Goal: Transaction & Acquisition: Purchase product/service

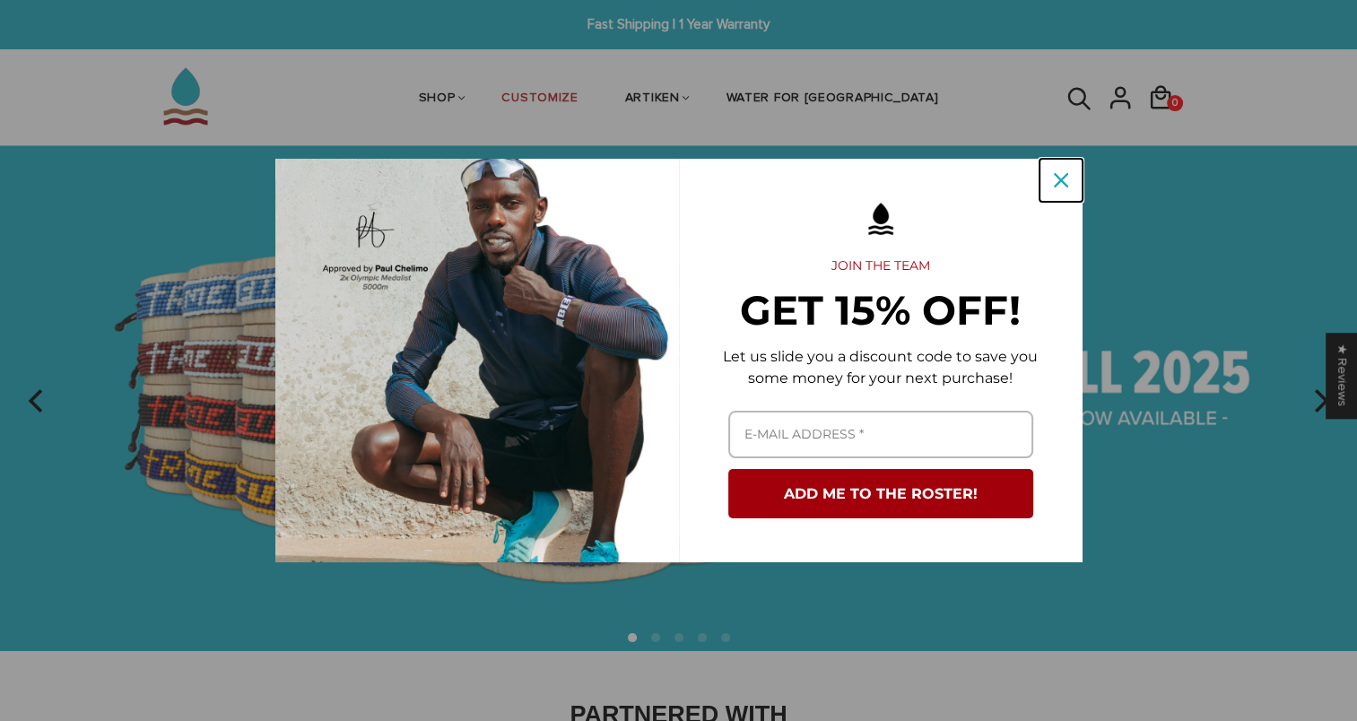
click at [1052, 189] on div "Close" at bounding box center [1060, 180] width 29 height 29
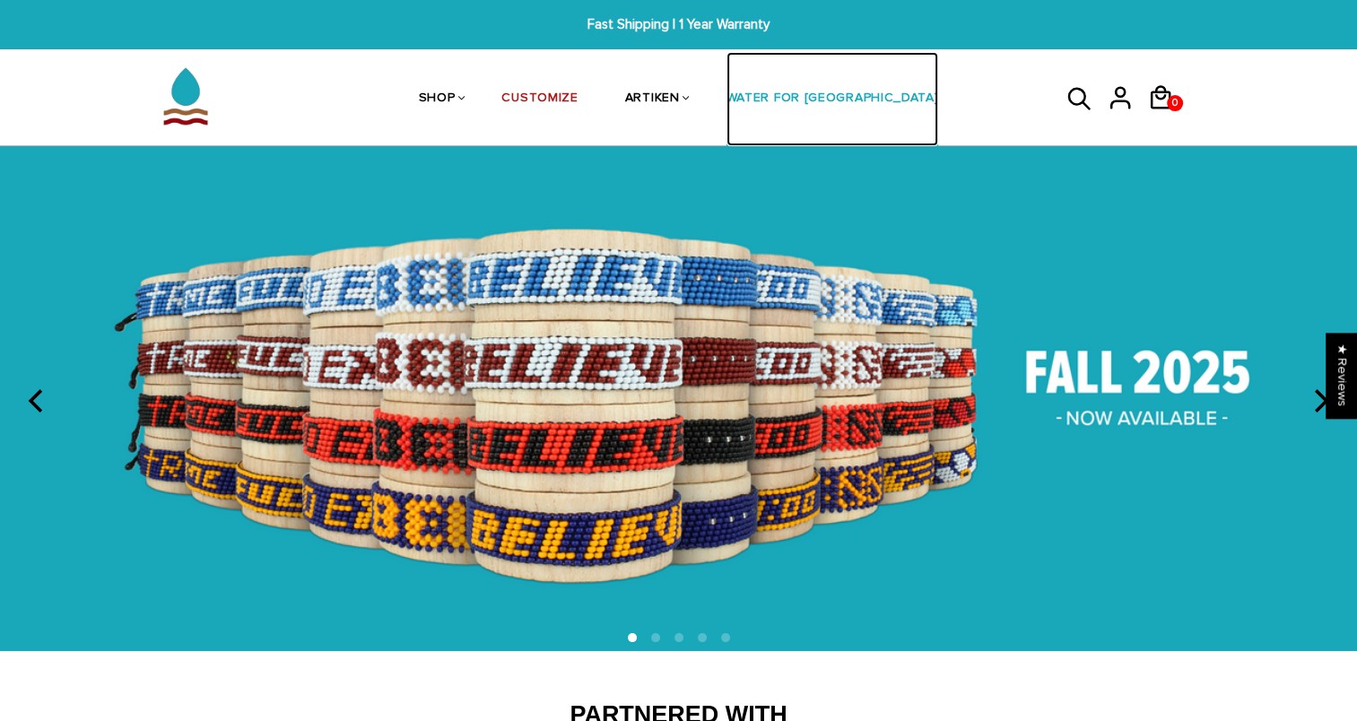
click at [800, 111] on link "WATER FOR [GEOGRAPHIC_DATA]" at bounding box center [832, 99] width 212 height 95
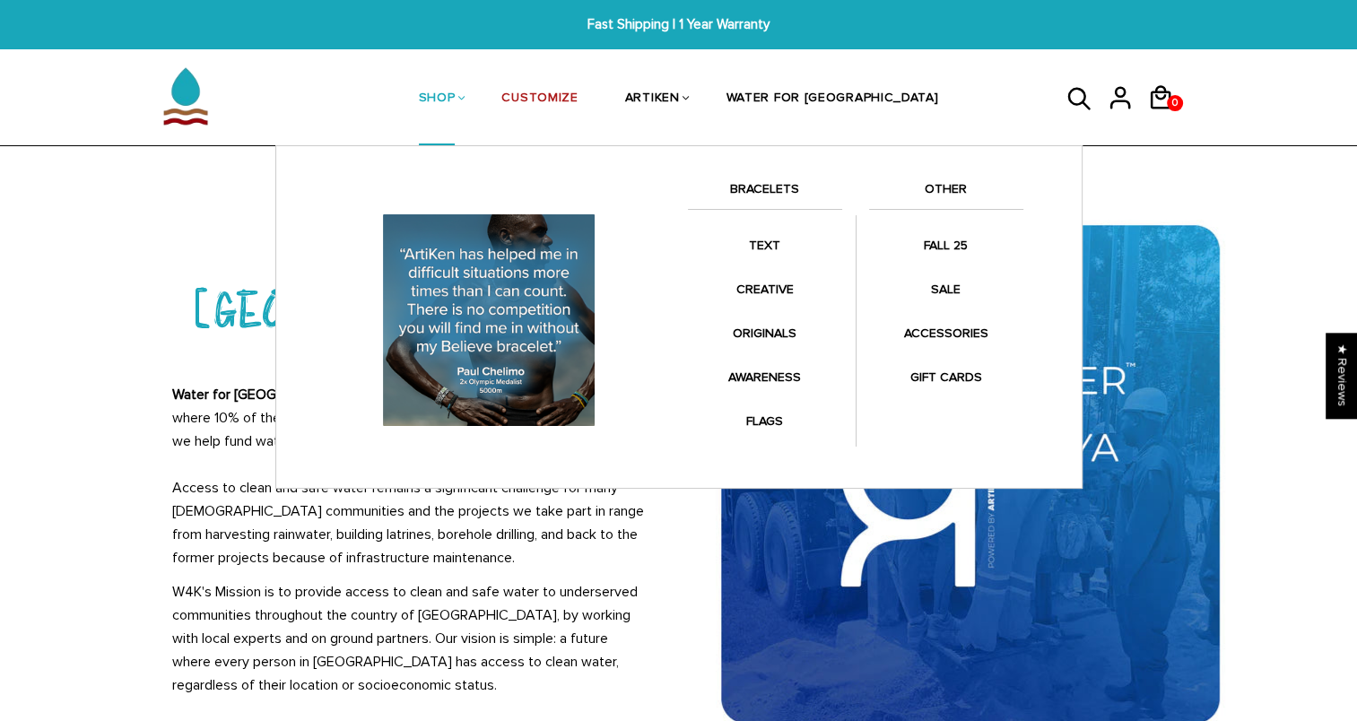
click at [455, 99] on link "SHOP" at bounding box center [437, 99] width 37 height 95
click at [758, 184] on link "BRACELETS" at bounding box center [765, 193] width 154 height 30
click at [757, 186] on link "BRACELETS" at bounding box center [765, 193] width 154 height 30
click at [779, 155] on div "Anklets for every mile. Fashion meets symbolism. Collaborations with your favor…" at bounding box center [678, 316] width 807 height 343
click at [769, 189] on link "BRACELETS" at bounding box center [765, 193] width 154 height 30
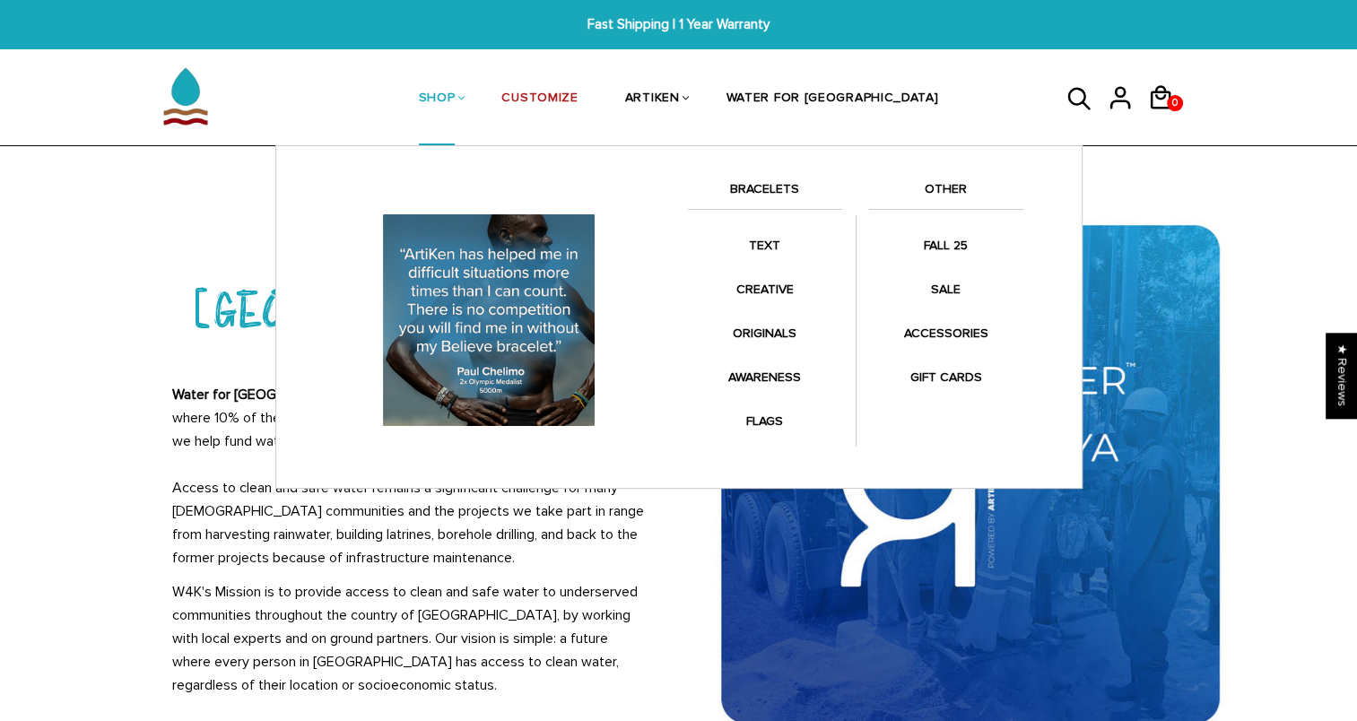
click at [773, 190] on link "BRACELETS" at bounding box center [765, 193] width 154 height 30
click at [455, 113] on link "SHOP" at bounding box center [437, 99] width 37 height 95
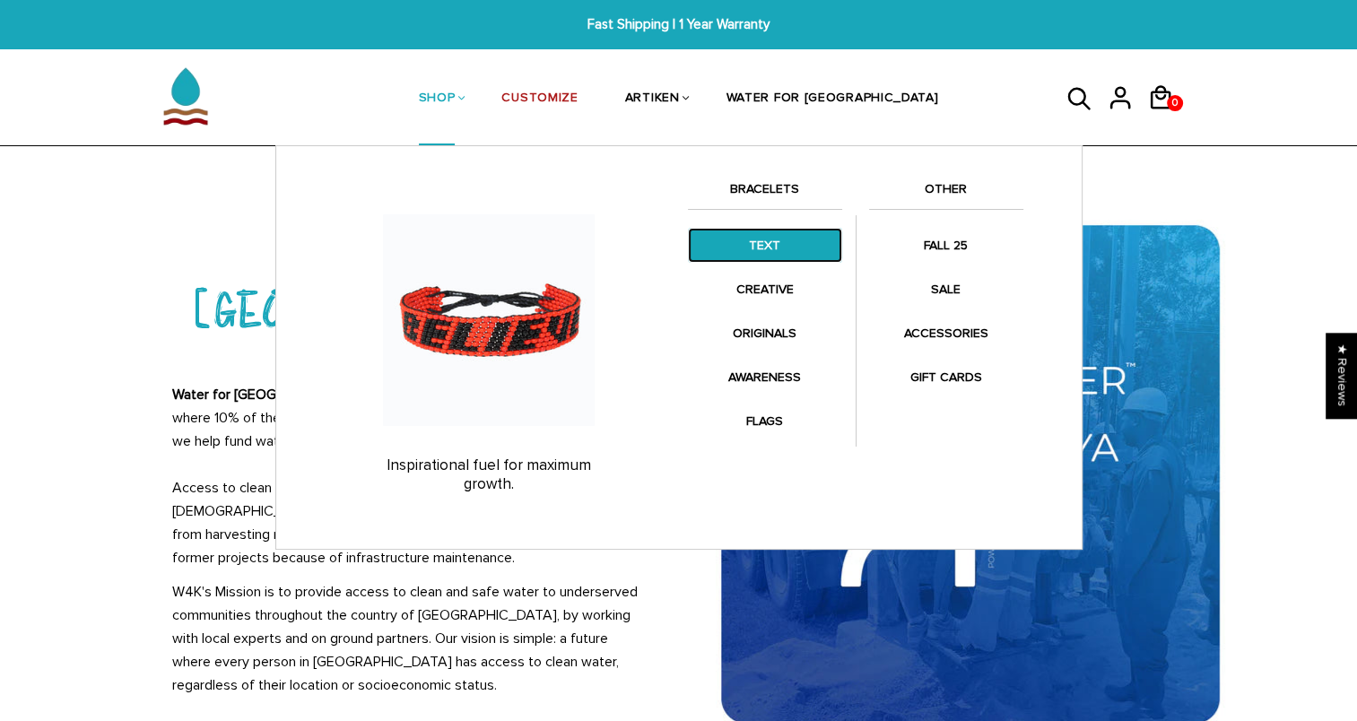
click at [772, 259] on link "TEXT" at bounding box center [765, 245] width 154 height 35
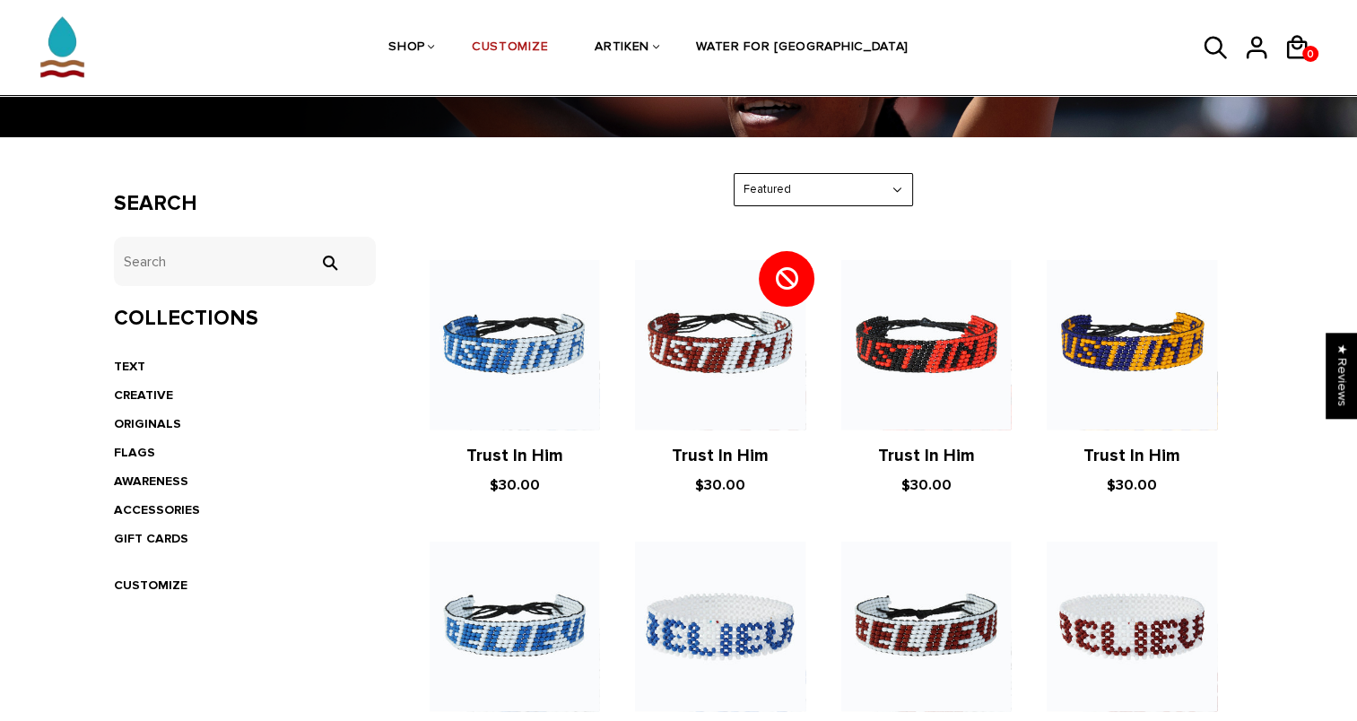
scroll to position [232, 0]
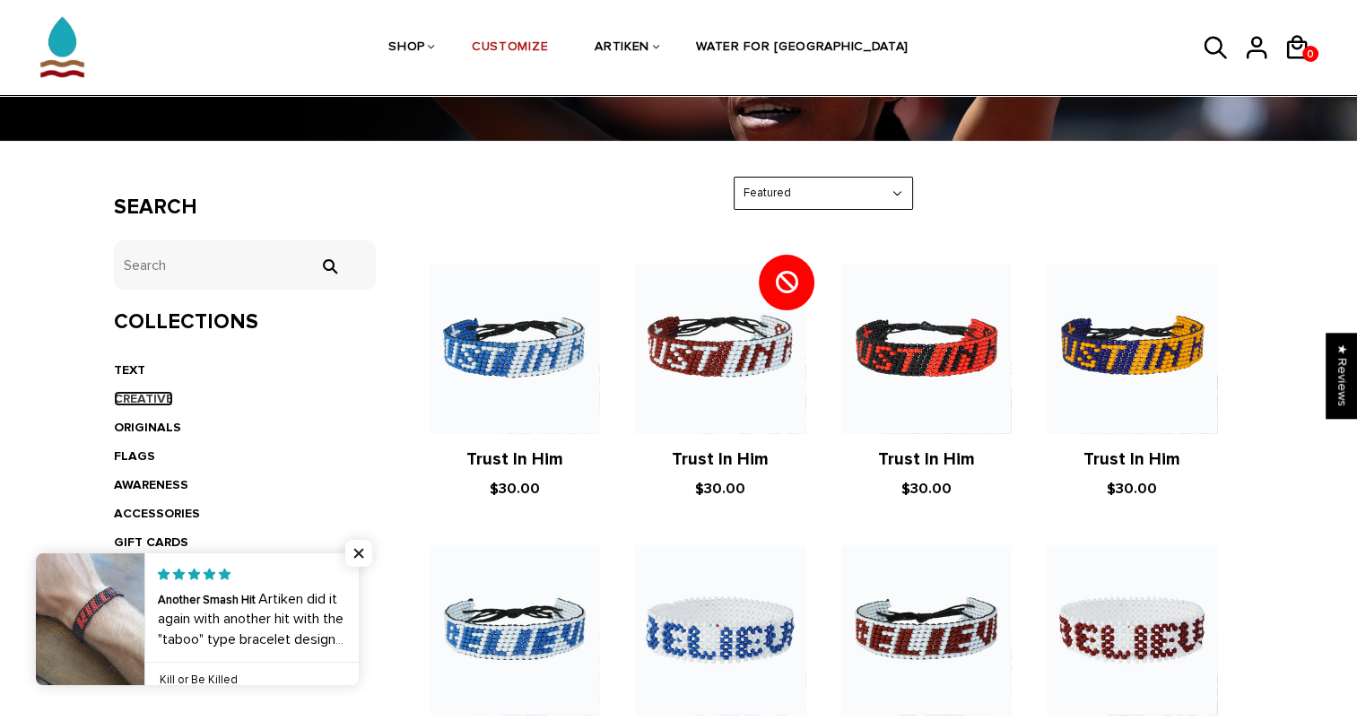
click at [140, 394] on link "CREATIVE" at bounding box center [143, 398] width 59 height 15
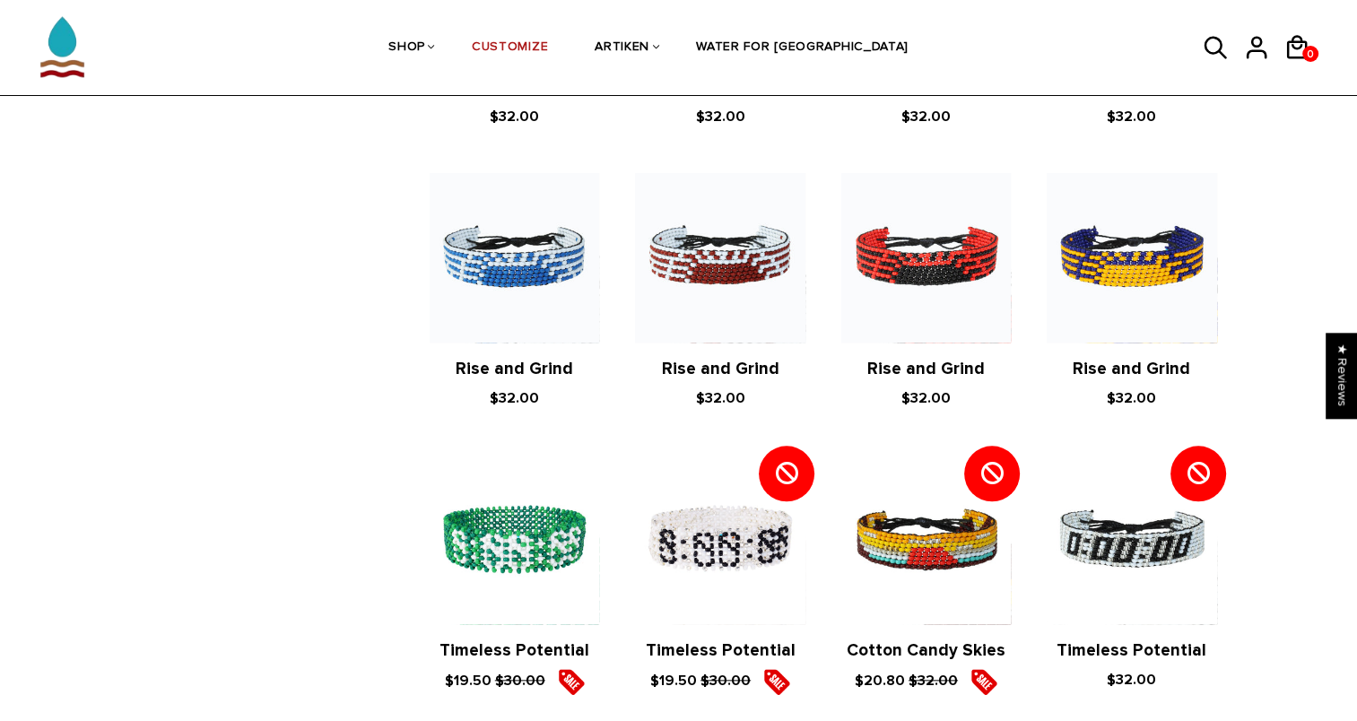
scroll to position [1824, 0]
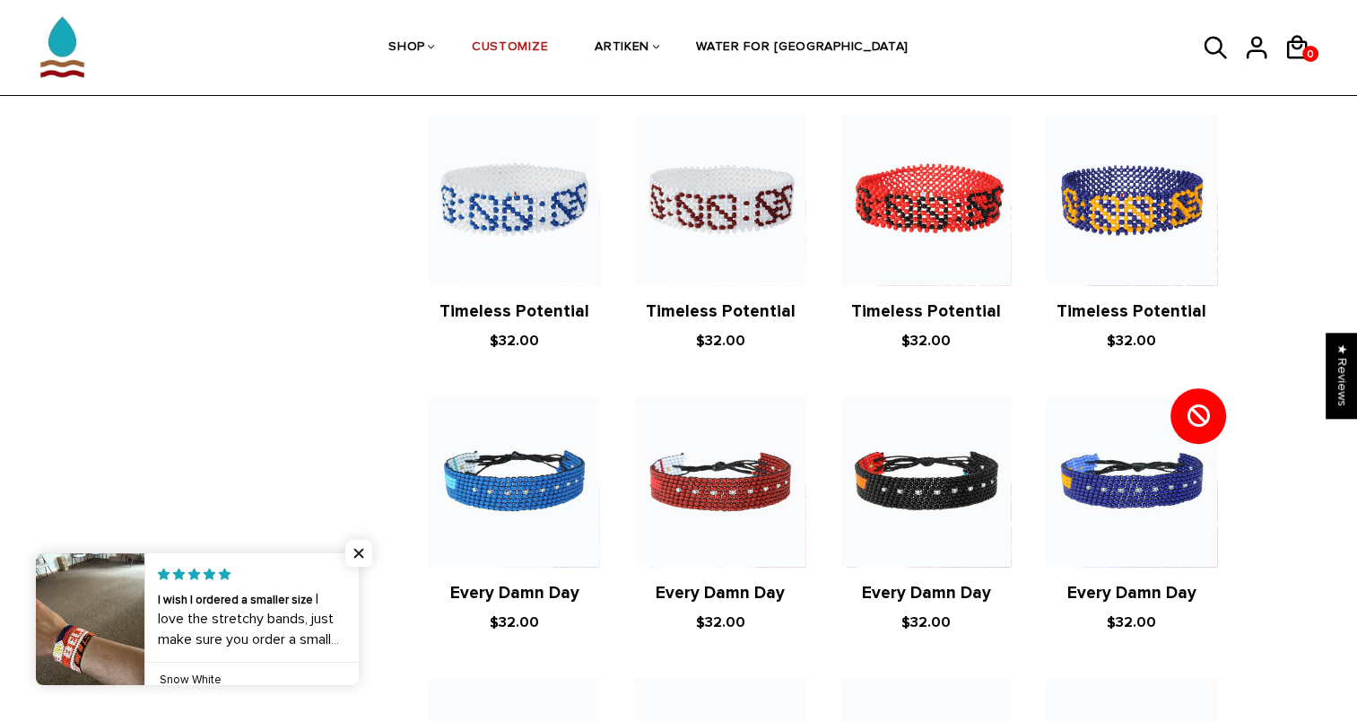
click at [649, 346] on div "New York City 2025 $32.00 Chicago 2025 $32.00 Berlin 2025 $32.00" at bounding box center [823, 511] width 823 height 2039
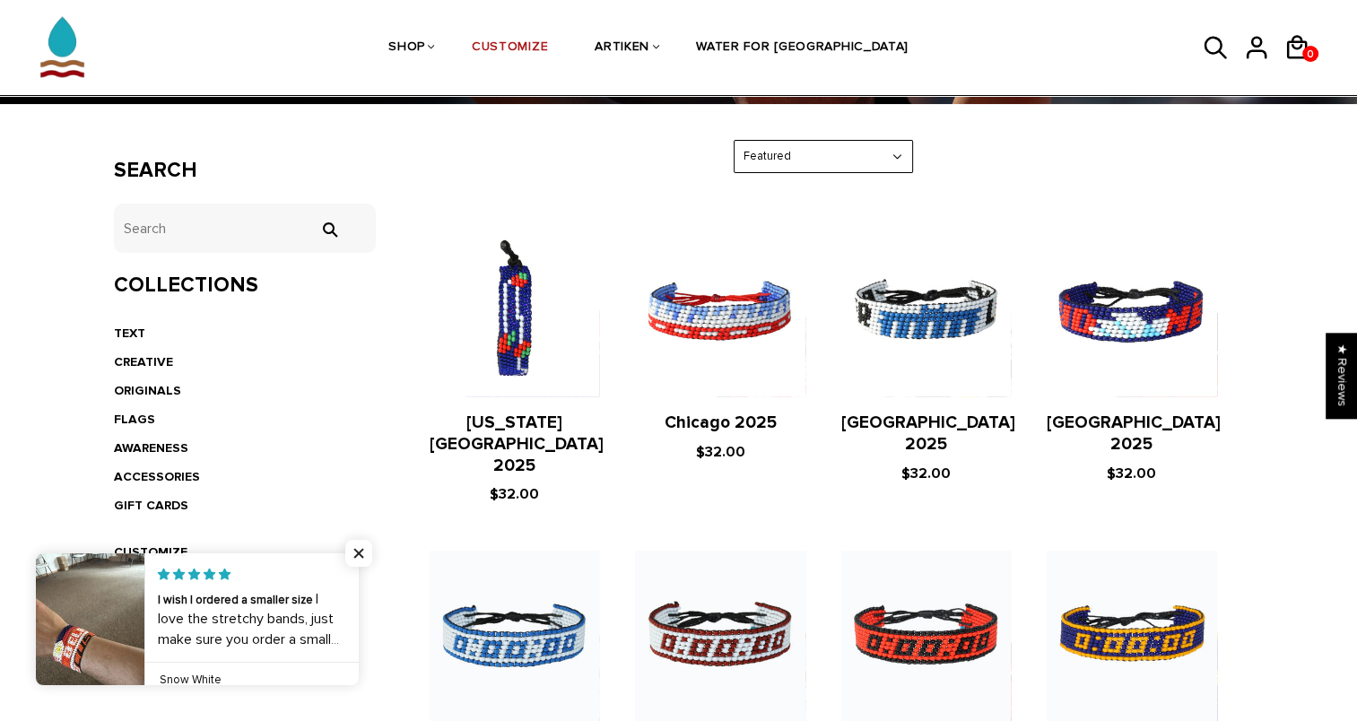
scroll to position [208, 0]
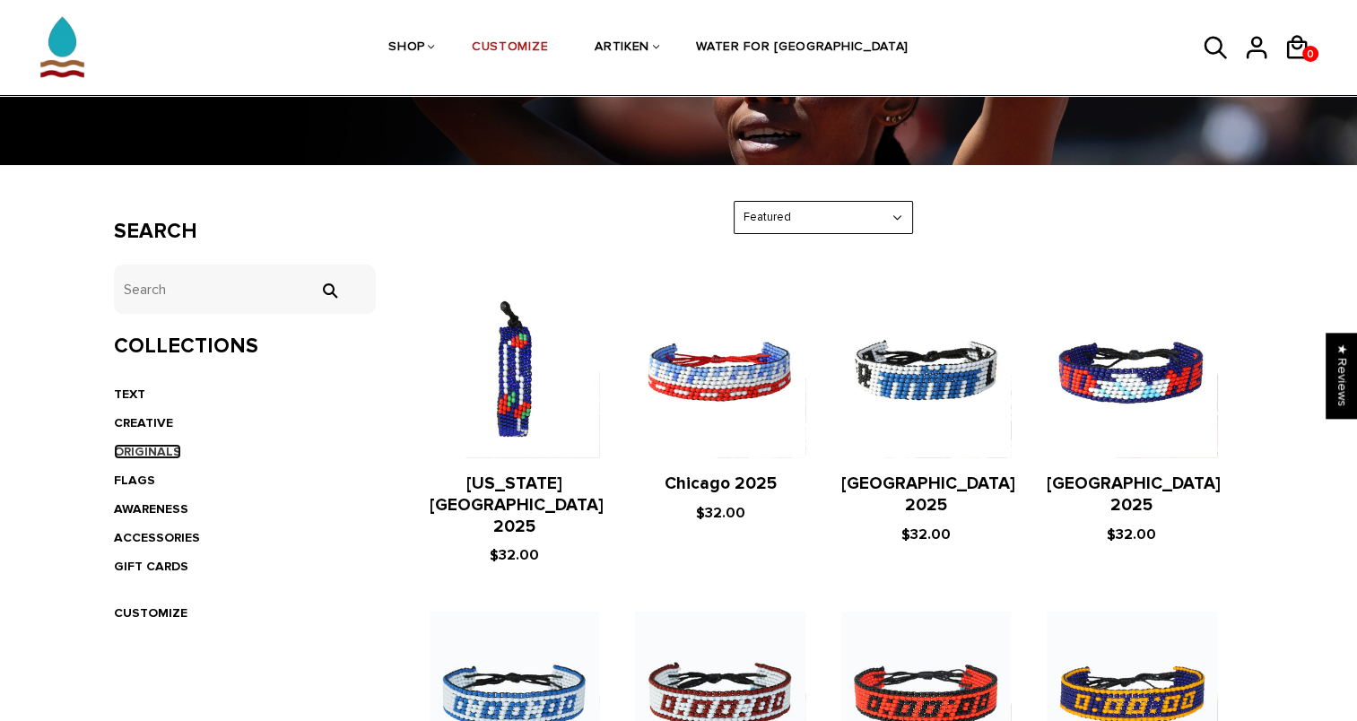
click at [126, 451] on link "ORIGINALS" at bounding box center [147, 451] width 67 height 15
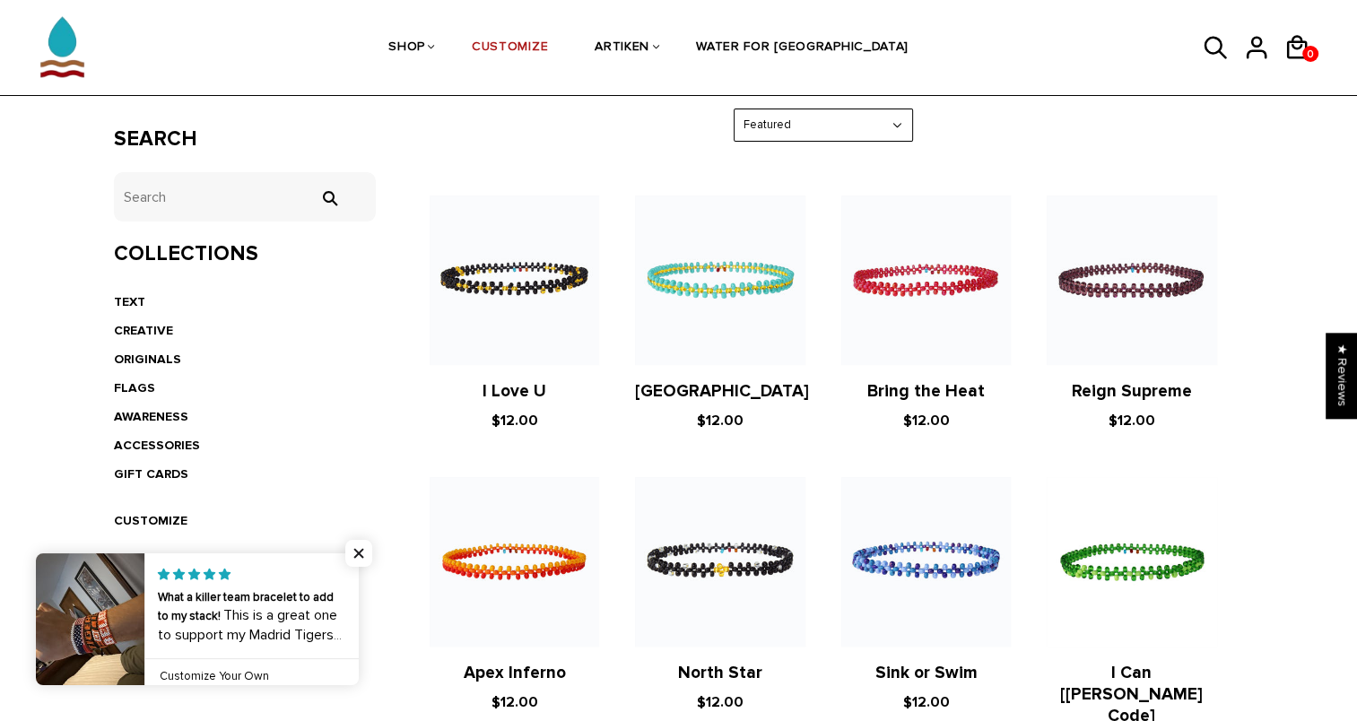
scroll to position [299, 0]
click at [129, 419] on link "AWARENESS" at bounding box center [151, 417] width 74 height 15
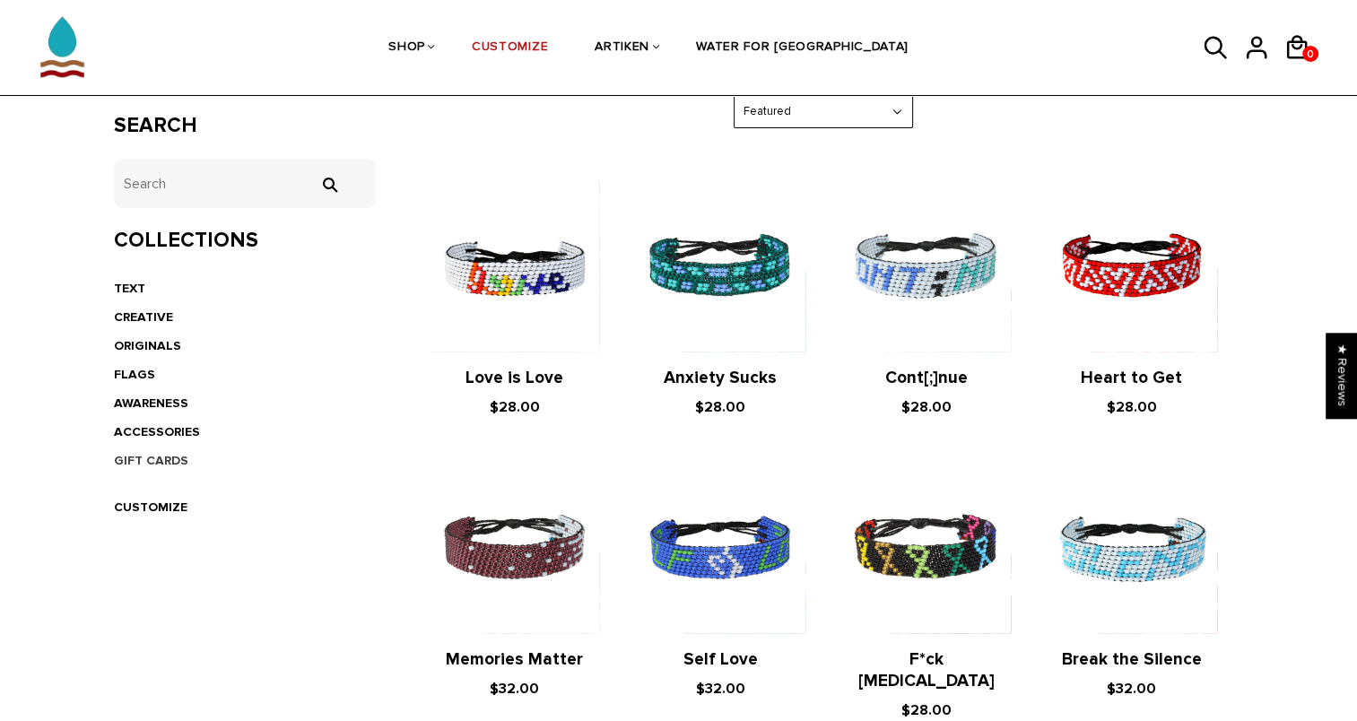
scroll to position [269, 0]
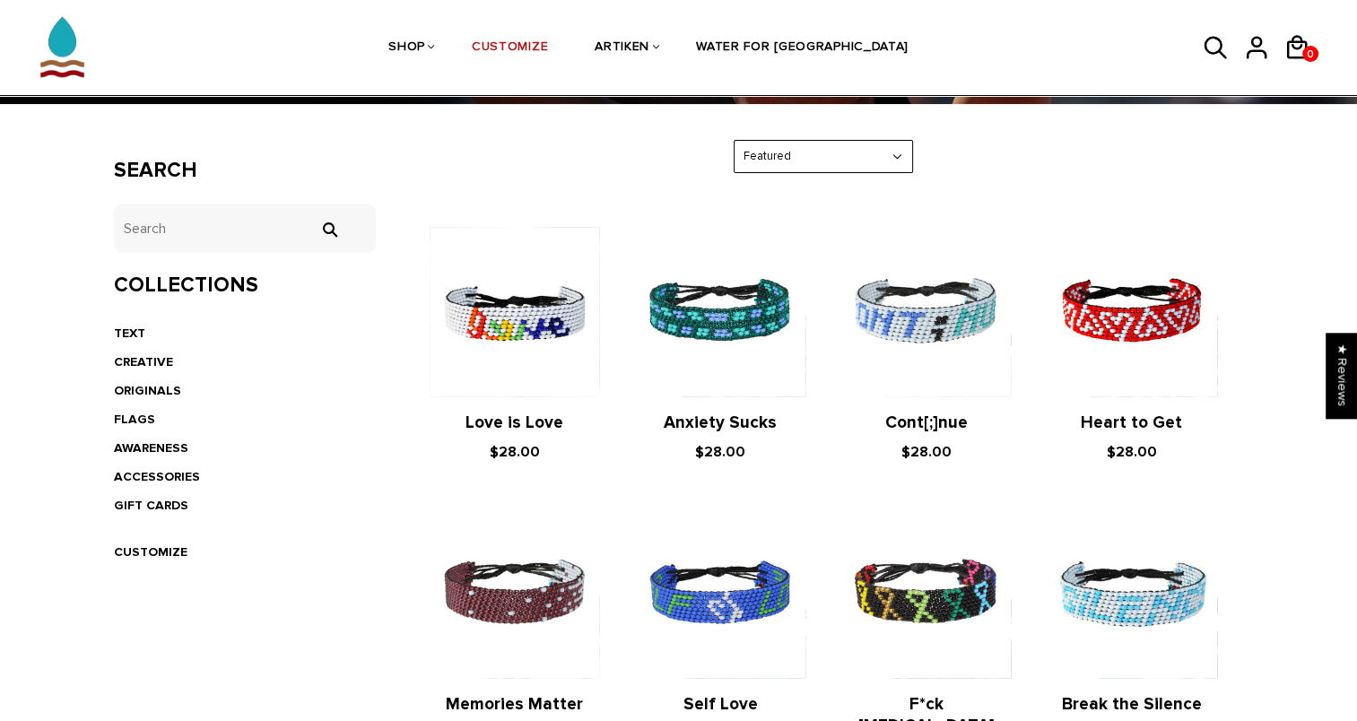
click at [156, 559] on li "CUSTOMIZE" at bounding box center [245, 552] width 263 height 29
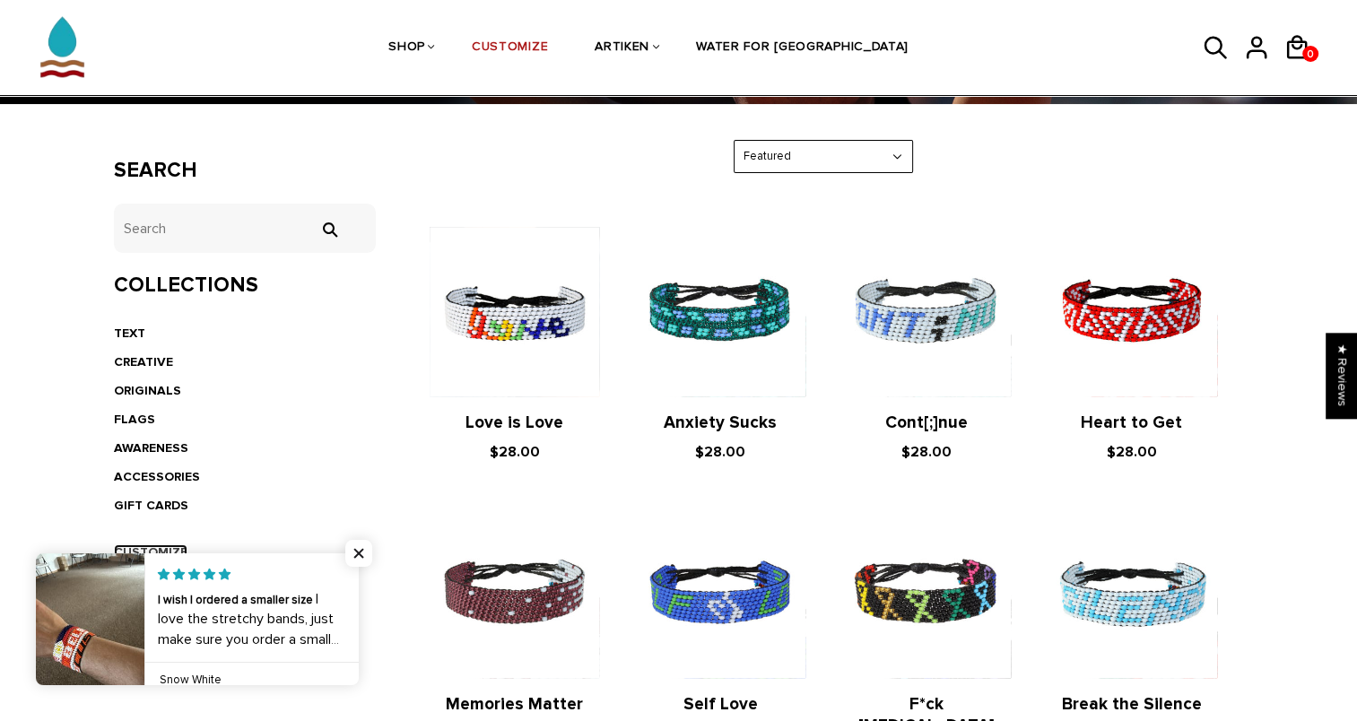
click at [159, 548] on link "CUSTOMIZE" at bounding box center [151, 551] width 74 height 15
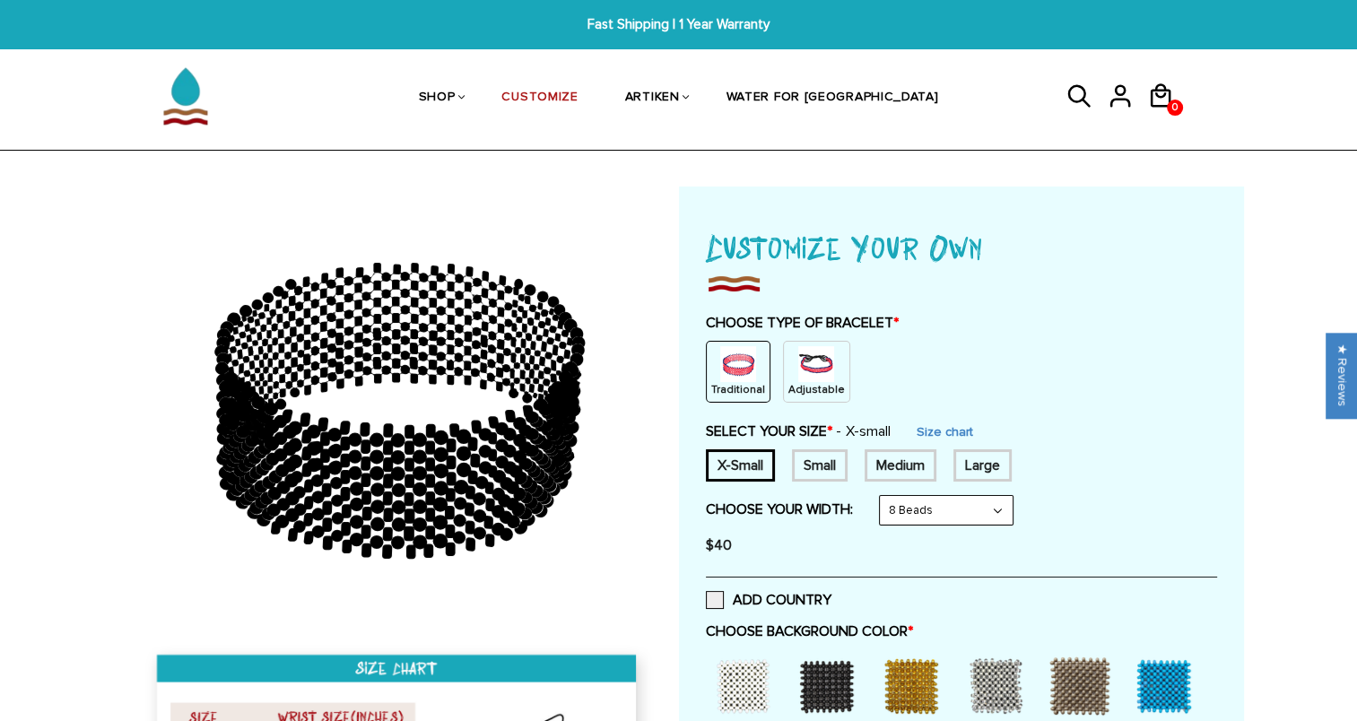
click at [798, 377] on img at bounding box center [816, 364] width 36 height 36
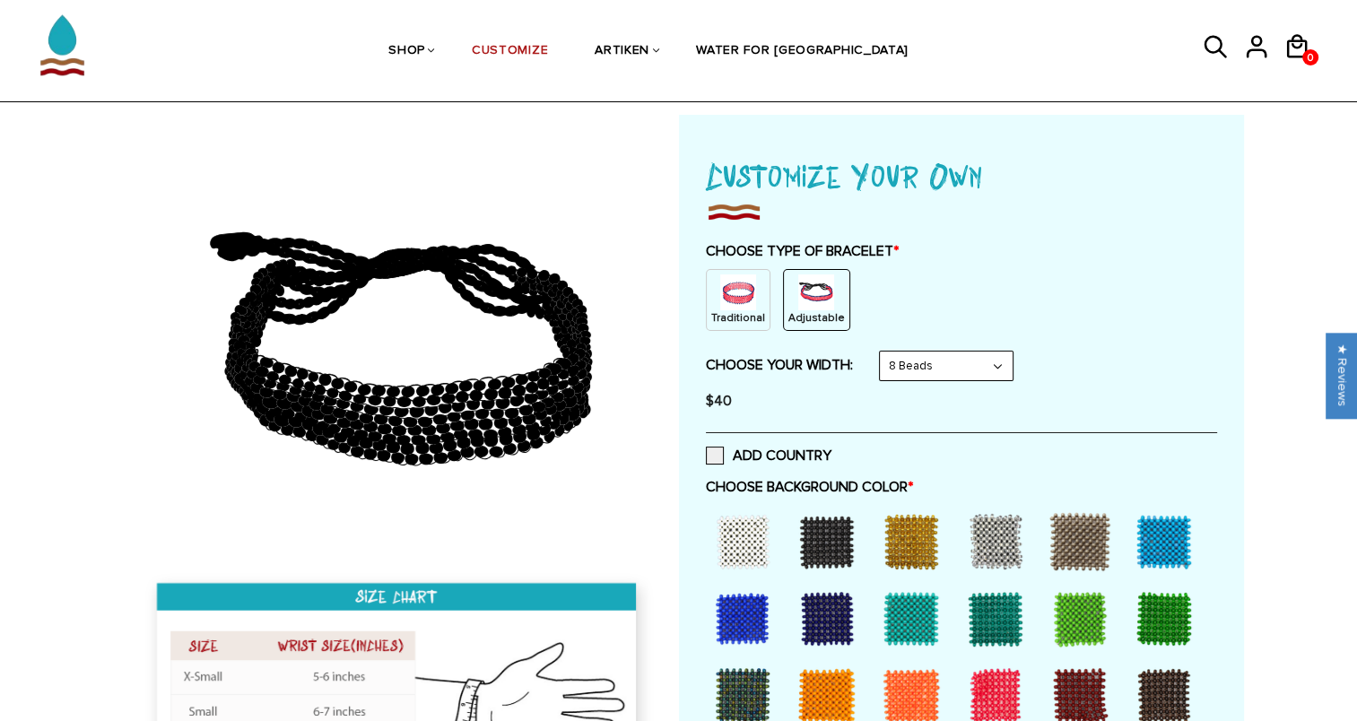
scroll to position [72, 0]
click at [904, 369] on select "8 Beads 6 Beads 10 Beads" at bounding box center [946, 365] width 133 height 29
click at [882, 351] on select "8 Beads 6 Beads 10 Beads" at bounding box center [946, 365] width 133 height 29
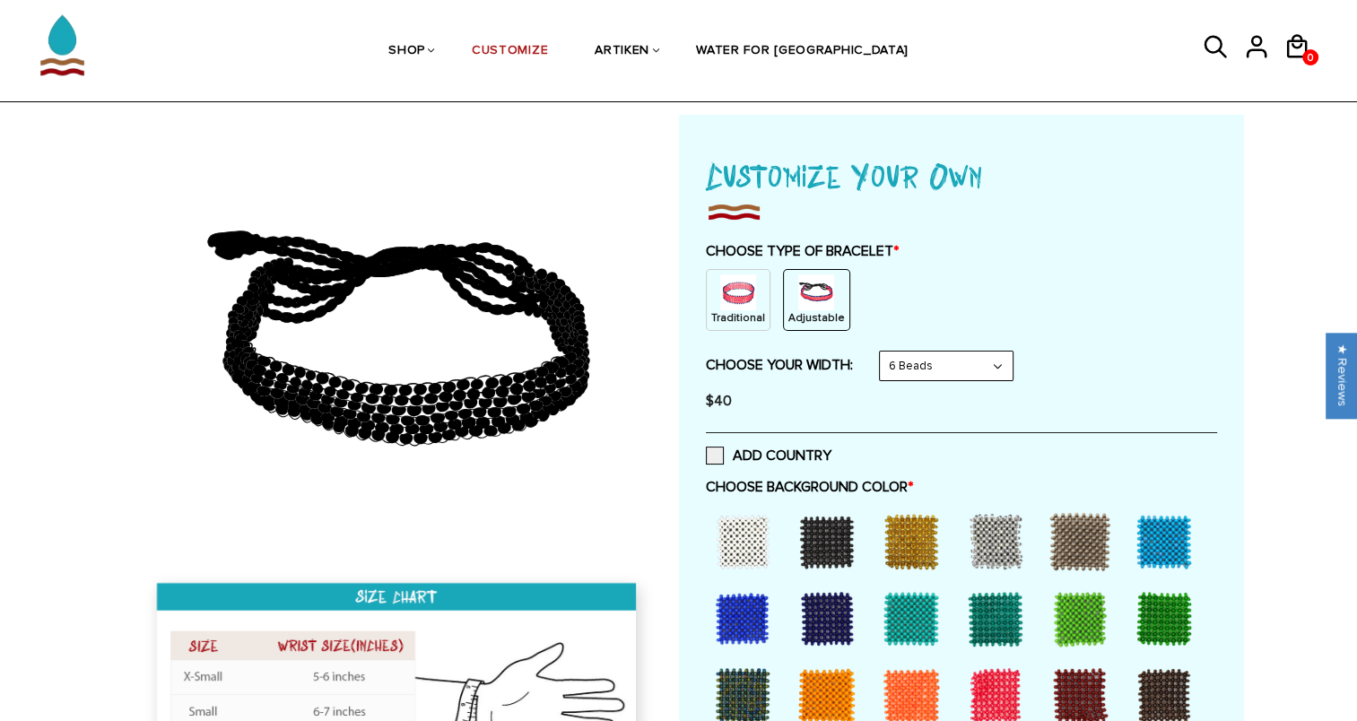
click at [746, 313] on p "Traditional" at bounding box center [738, 317] width 54 height 15
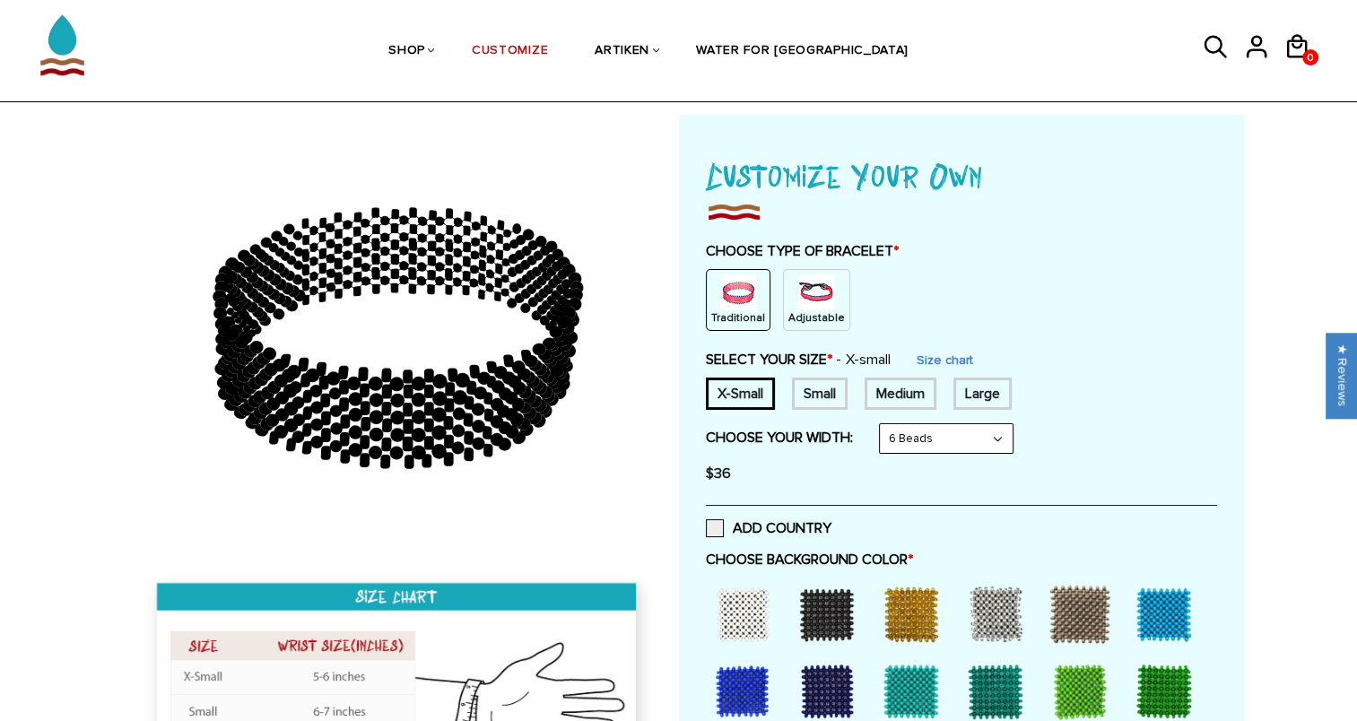
click at [936, 437] on select "8 Beads 6 Beads 10 Beads" at bounding box center [946, 438] width 133 height 29
click at [882, 424] on select "8 Beads 6 Beads 10 Beads" at bounding box center [946, 438] width 133 height 29
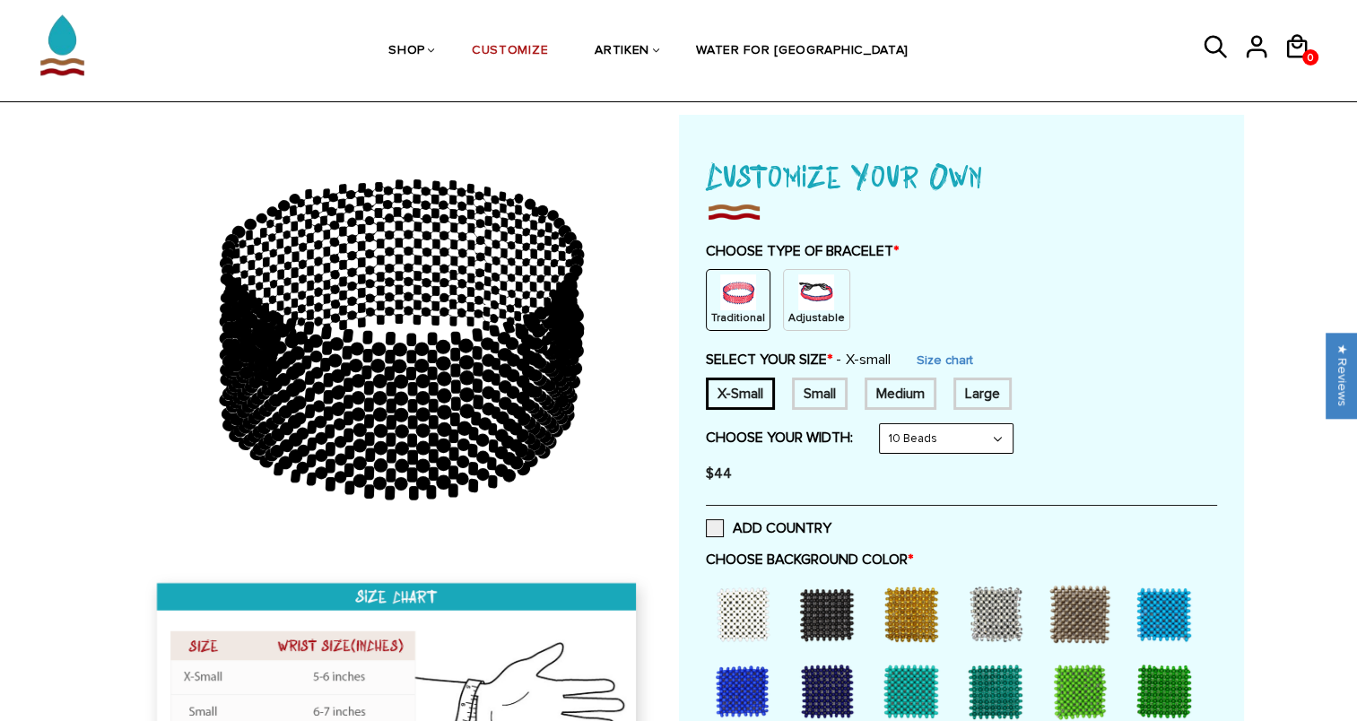
click at [927, 440] on select "8 Beads 6 Beads 10 Beads" at bounding box center [946, 438] width 133 height 29
select select "6-beads"
click at [882, 424] on select "8 Beads 6 Beads 10 Beads" at bounding box center [946, 438] width 133 height 29
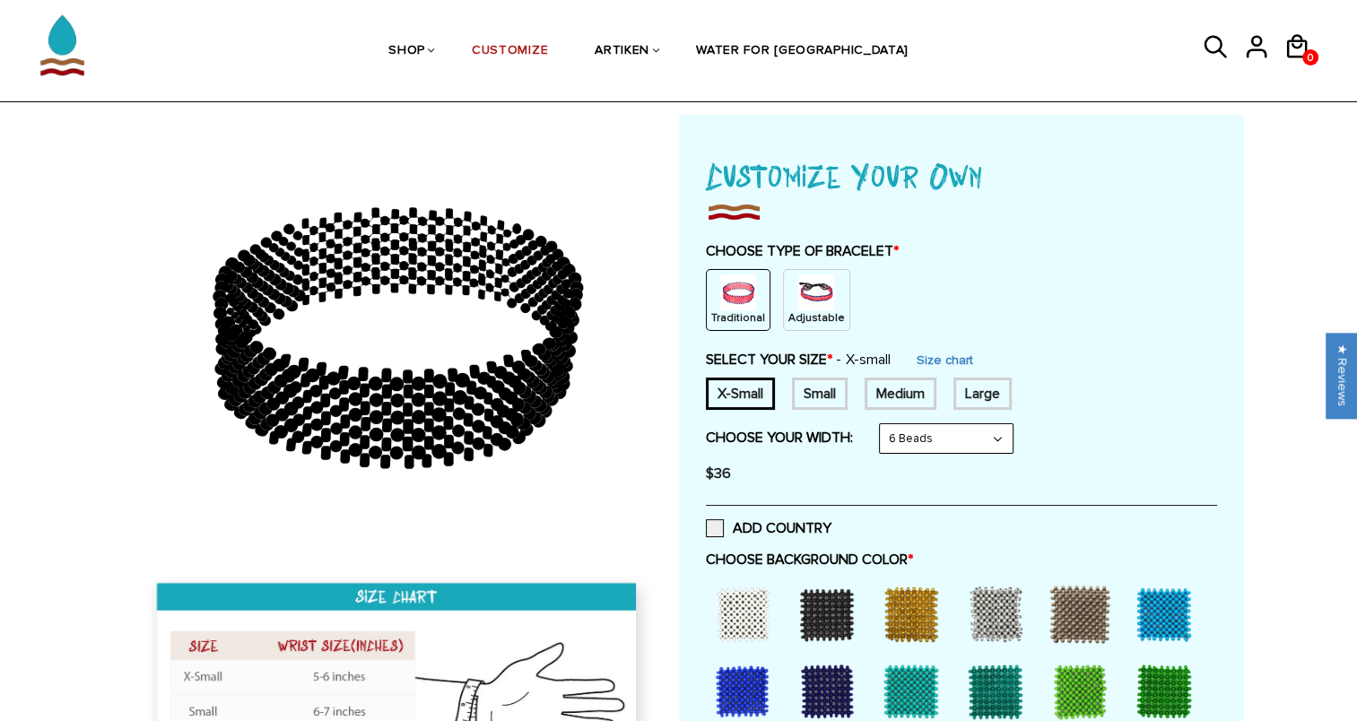
click at [922, 472] on div "$36" at bounding box center [961, 473] width 511 height 36
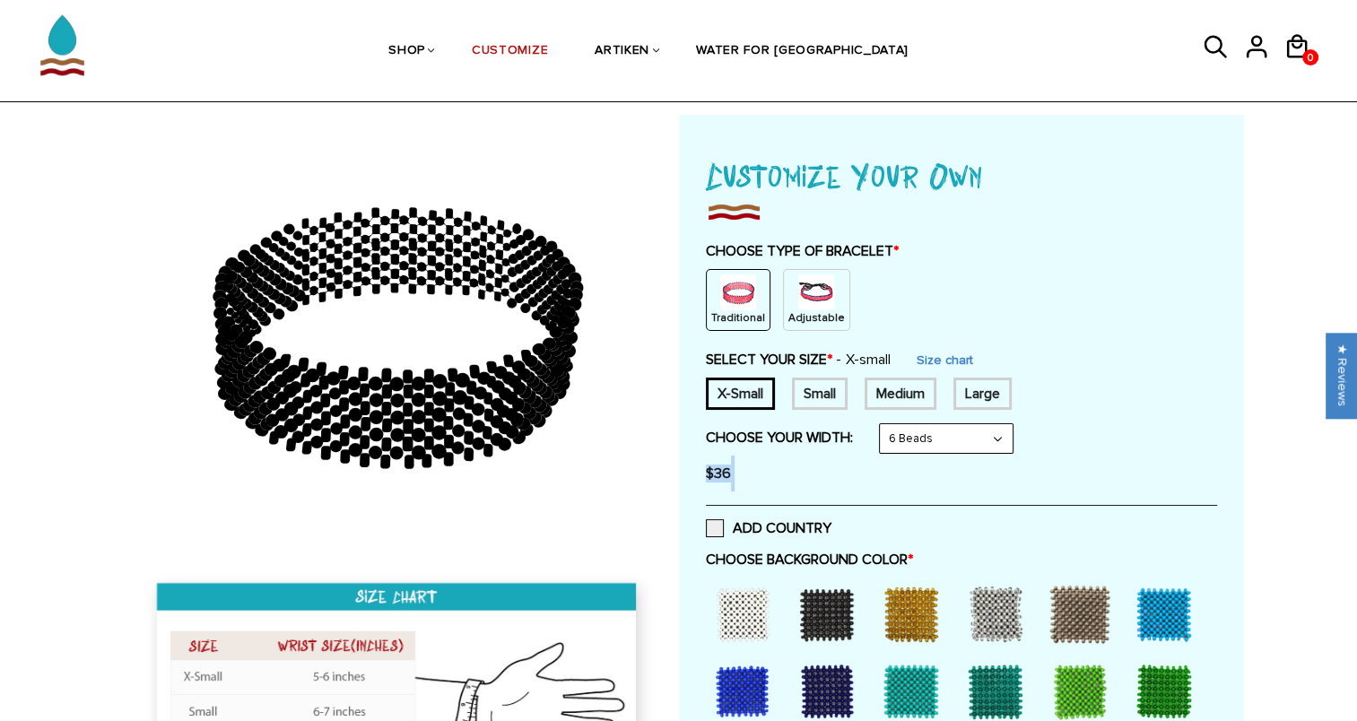
click at [922, 472] on div "$36" at bounding box center [961, 473] width 511 height 36
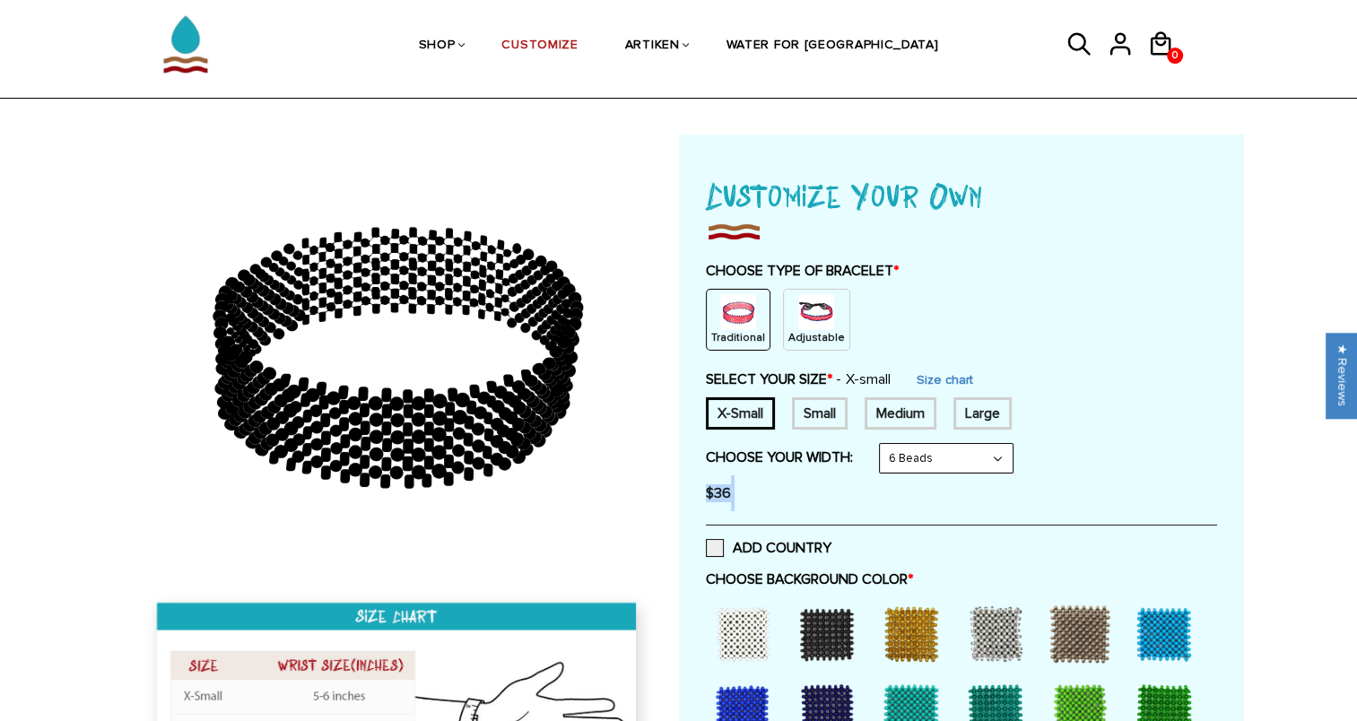
scroll to position [0, 0]
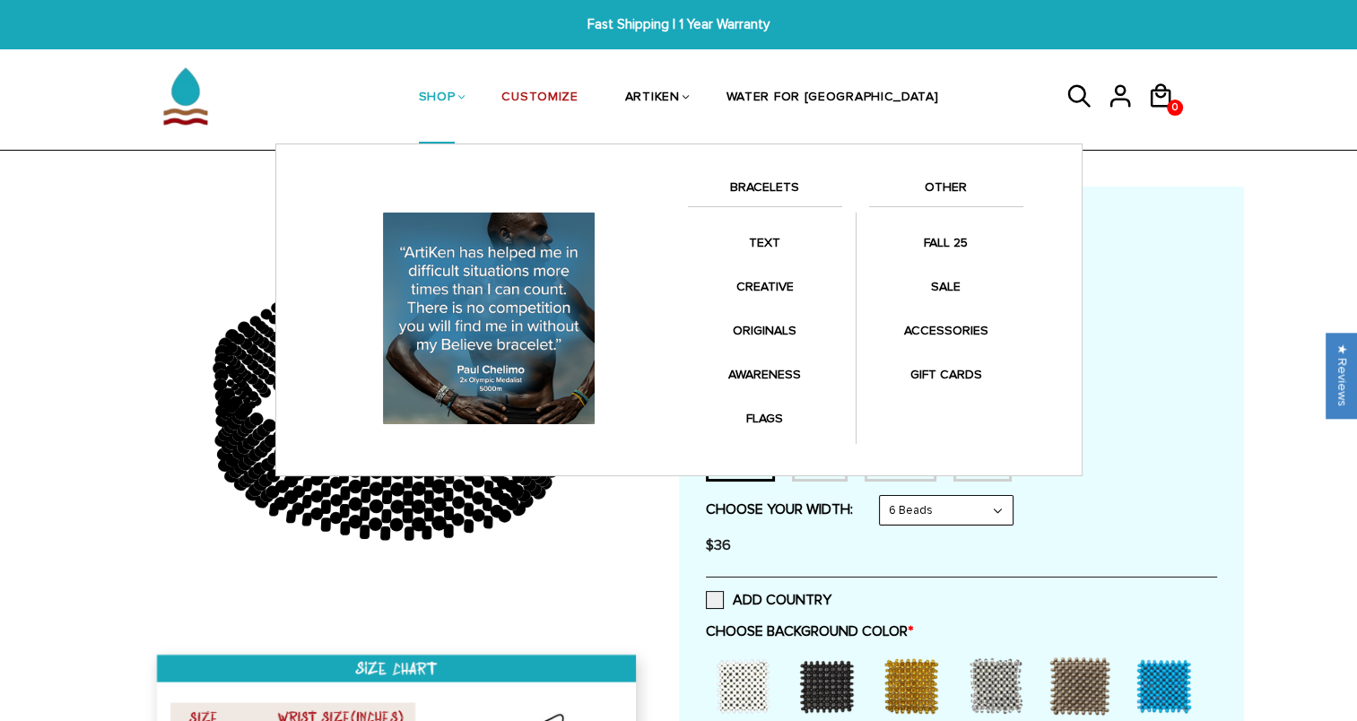
click at [455, 97] on link "SHOP" at bounding box center [437, 98] width 37 height 92
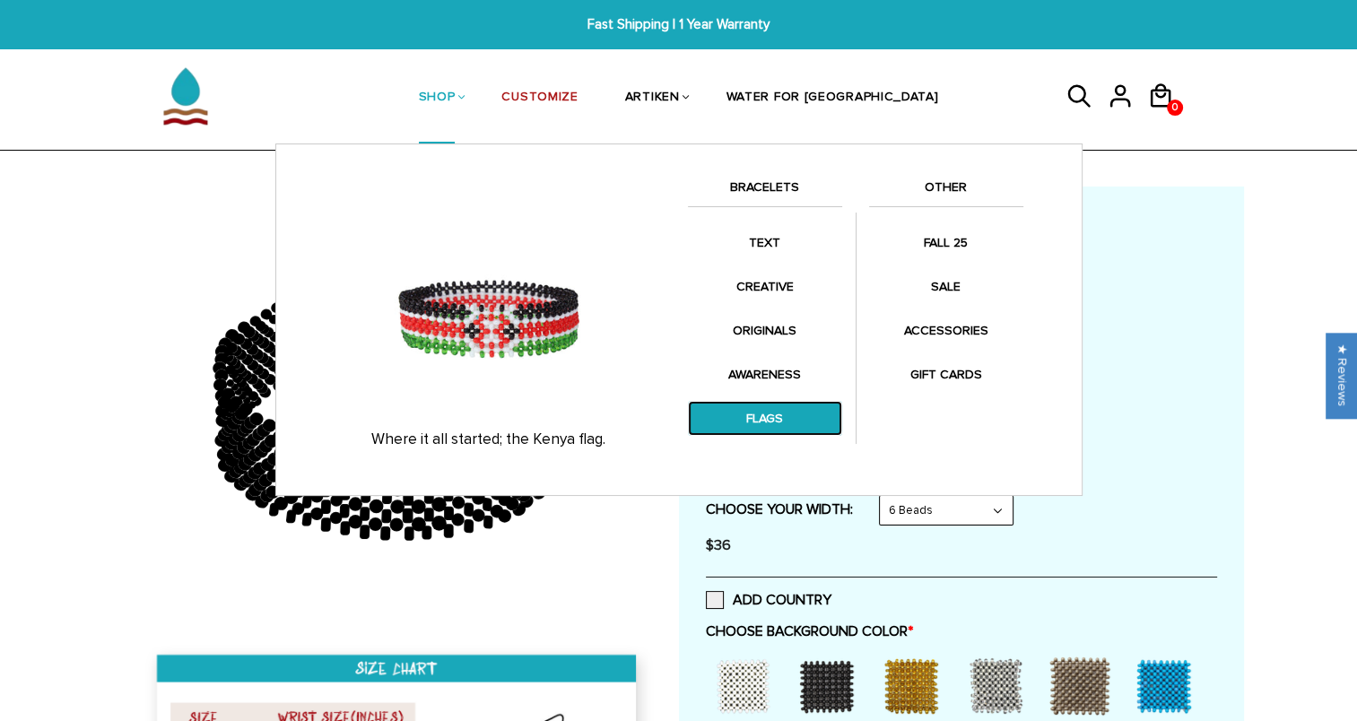
click at [760, 413] on link "FLAGS" at bounding box center [765, 418] width 154 height 35
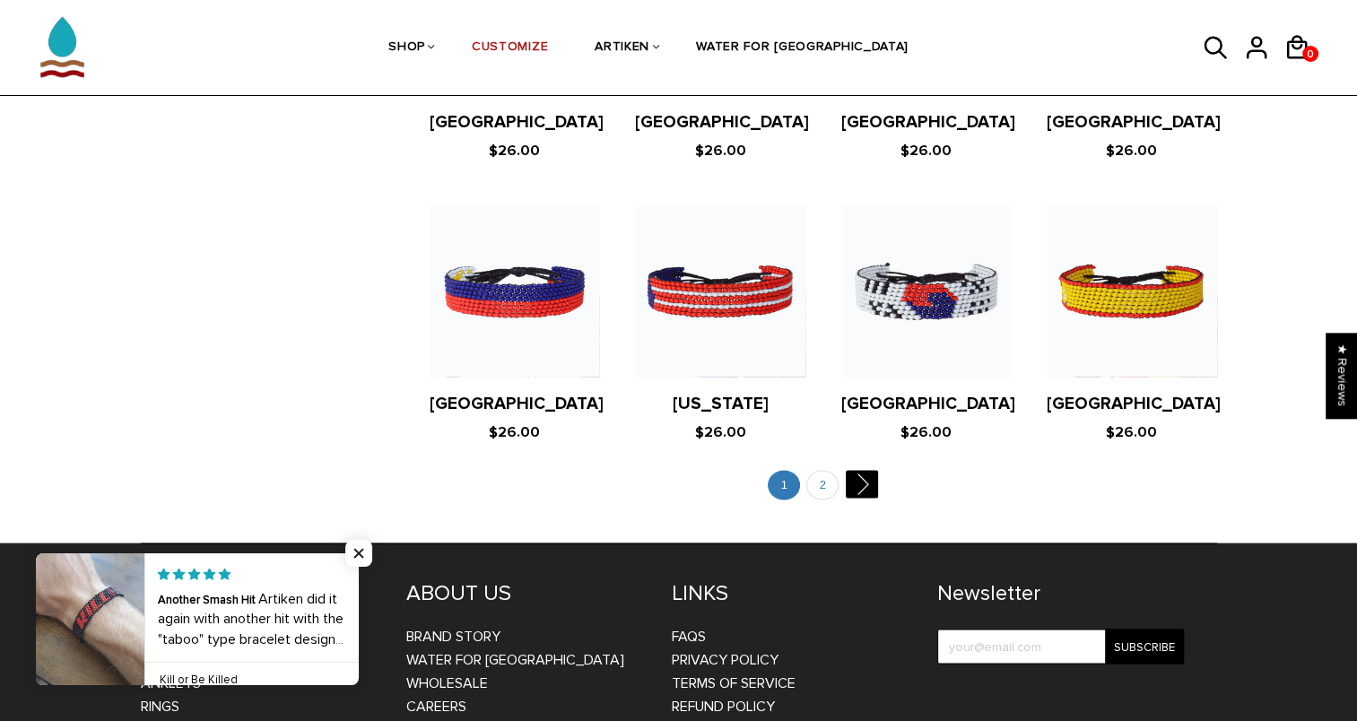
scroll to position [3453, 0]
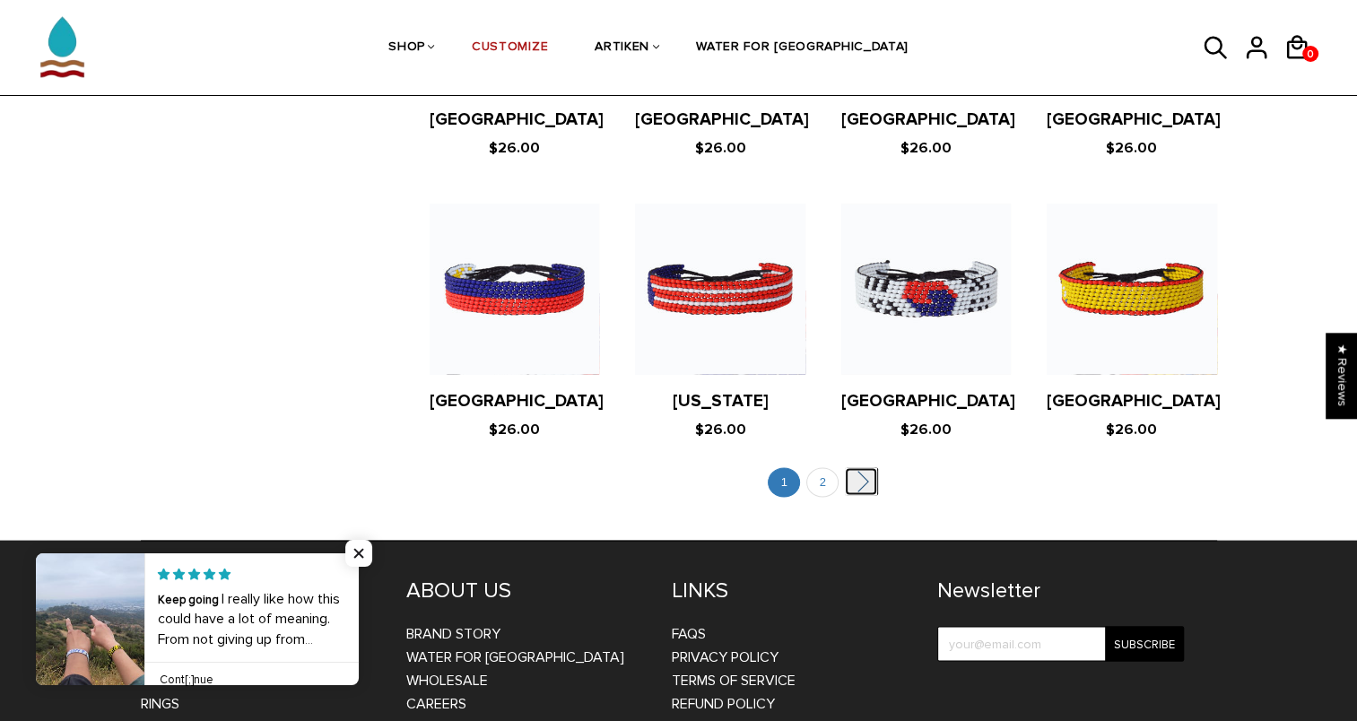
click at [861, 468] on link "" at bounding box center [861, 482] width 32 height 28
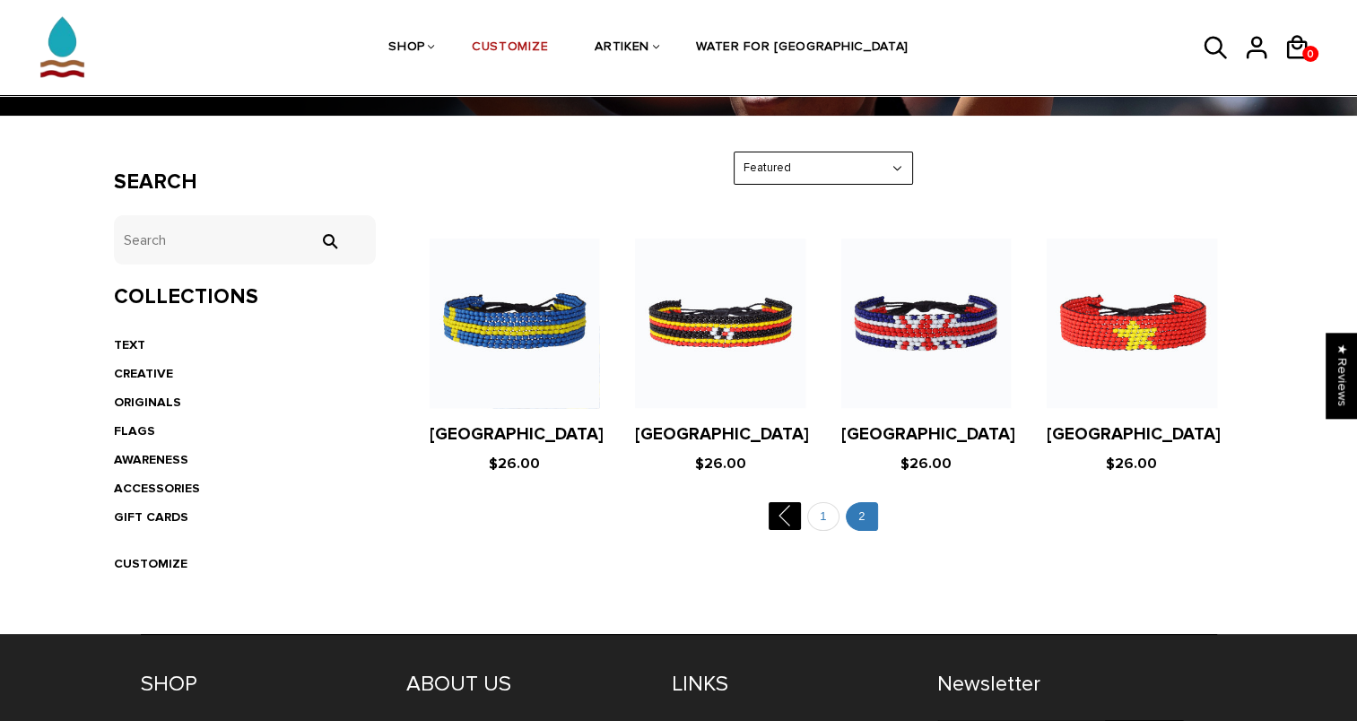
scroll to position [258, 0]
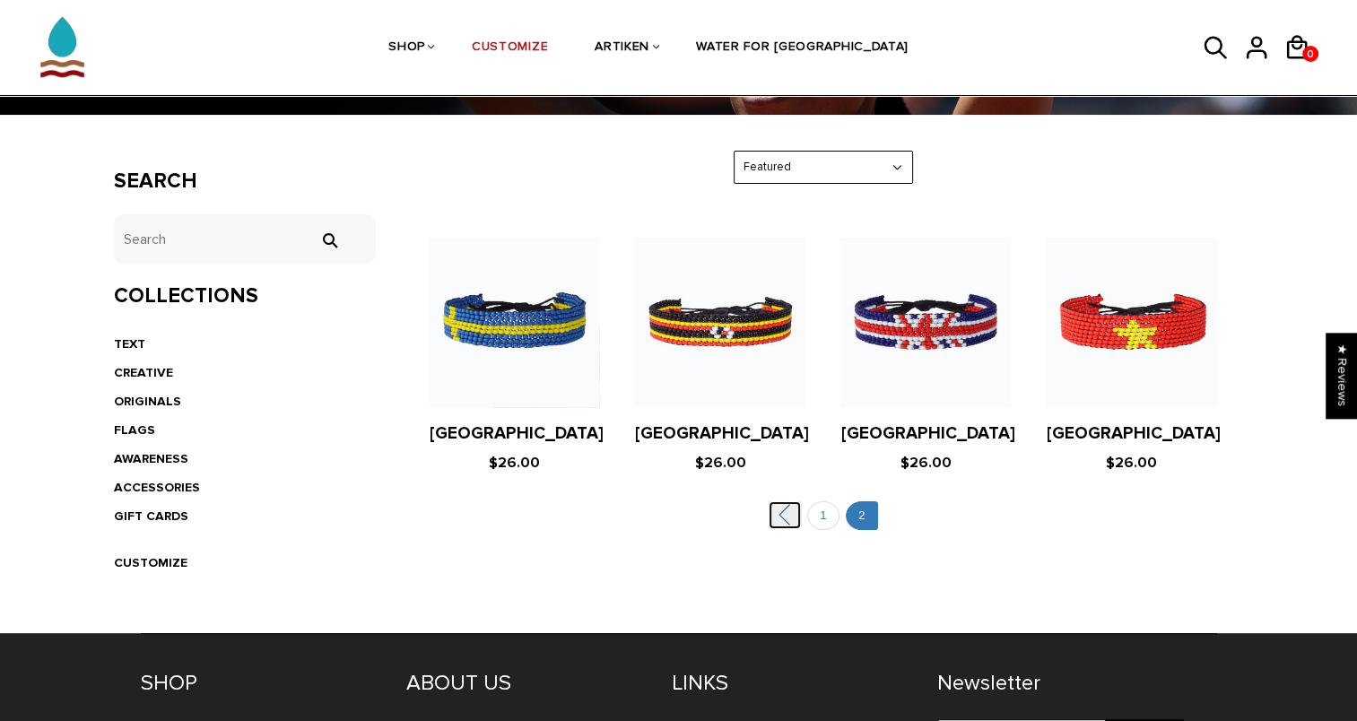
click at [779, 506] on link "" at bounding box center [784, 515] width 32 height 28
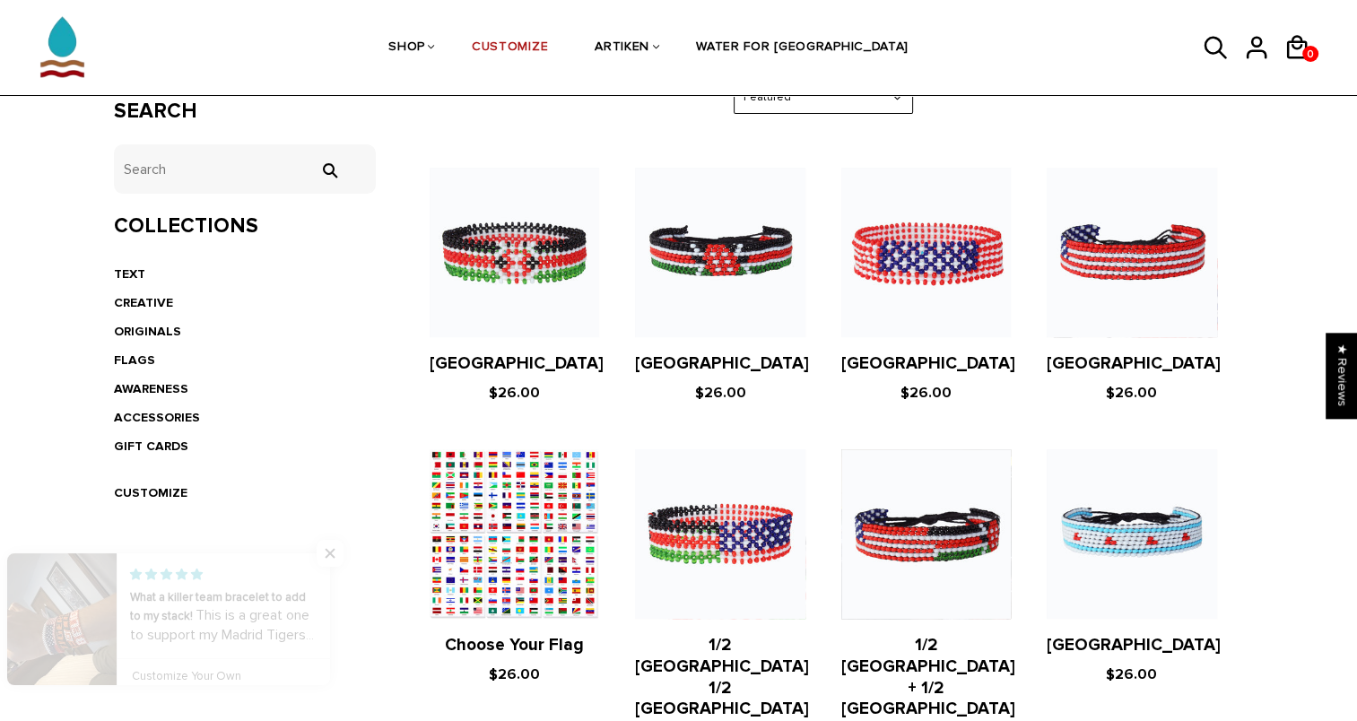
scroll to position [343, 0]
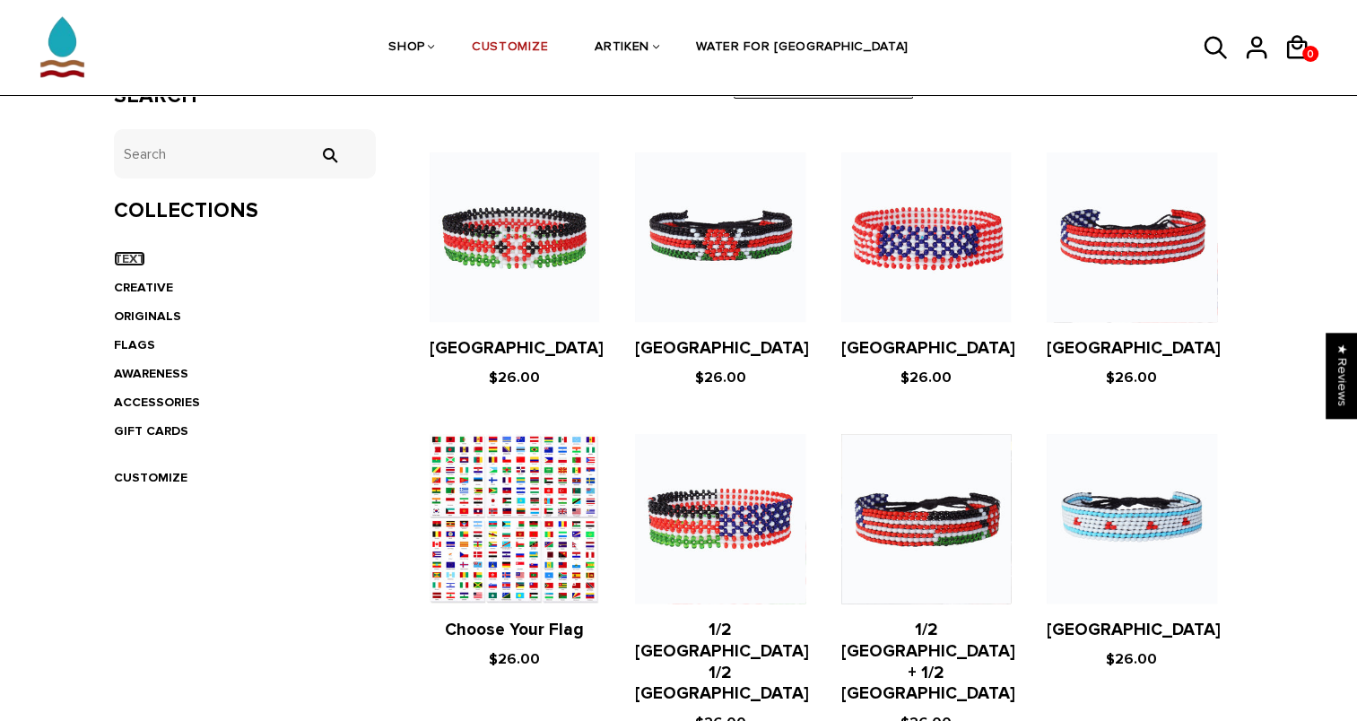
click at [140, 251] on link "TEXT" at bounding box center [129, 258] width 31 height 15
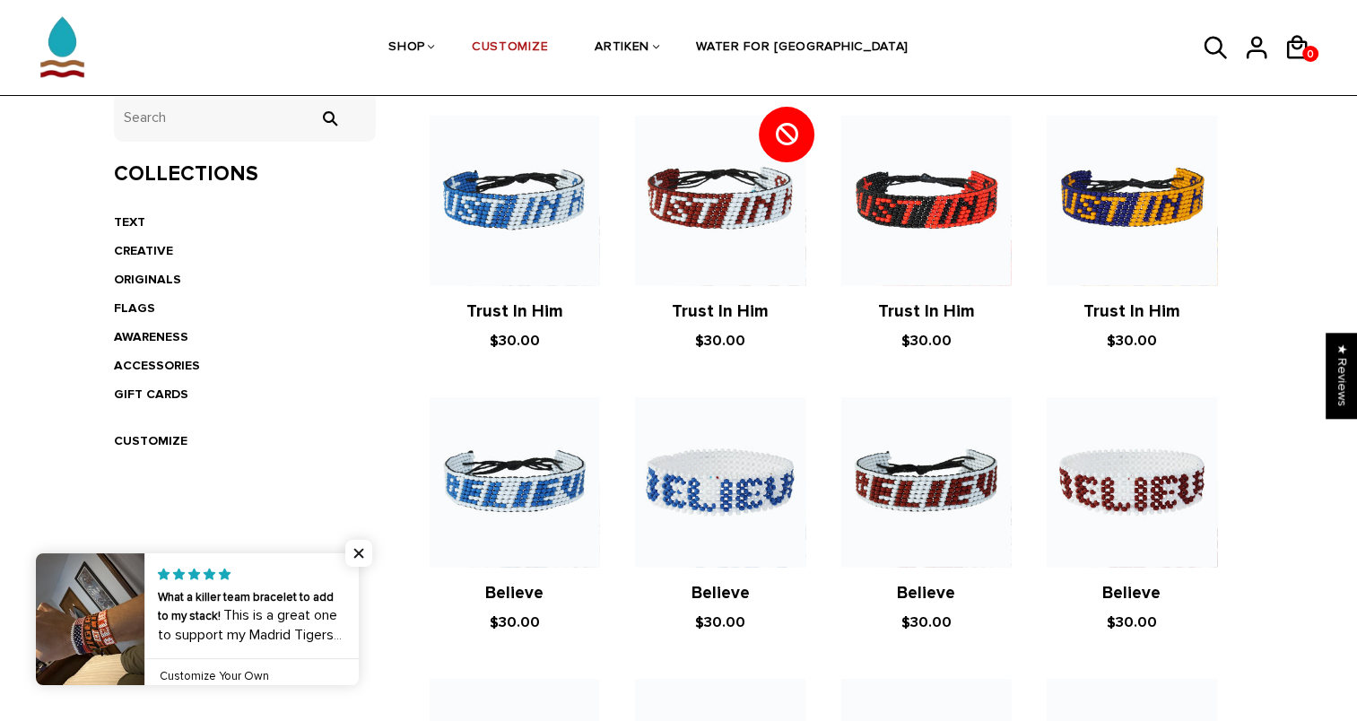
scroll to position [382, 0]
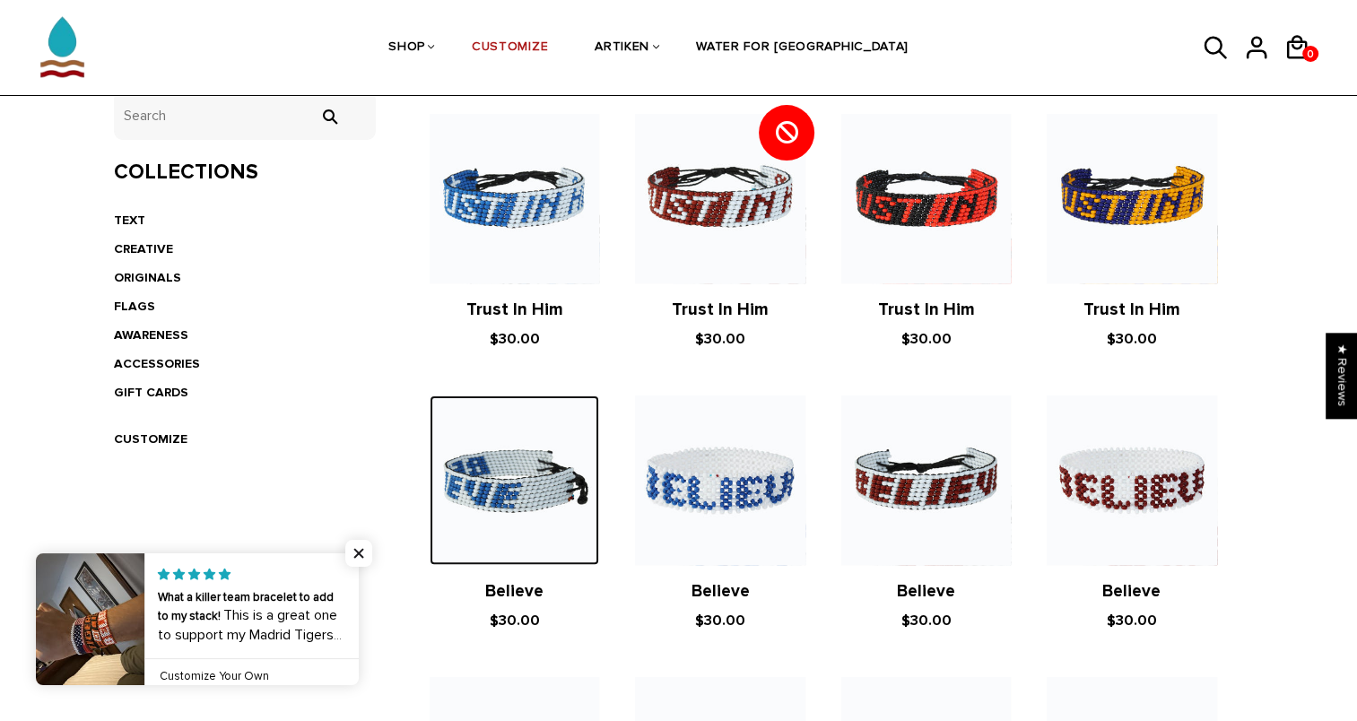
click at [524, 483] on img at bounding box center [513, 479] width 169 height 169
